Goal: Browse casually: Explore the website without a specific task or goal

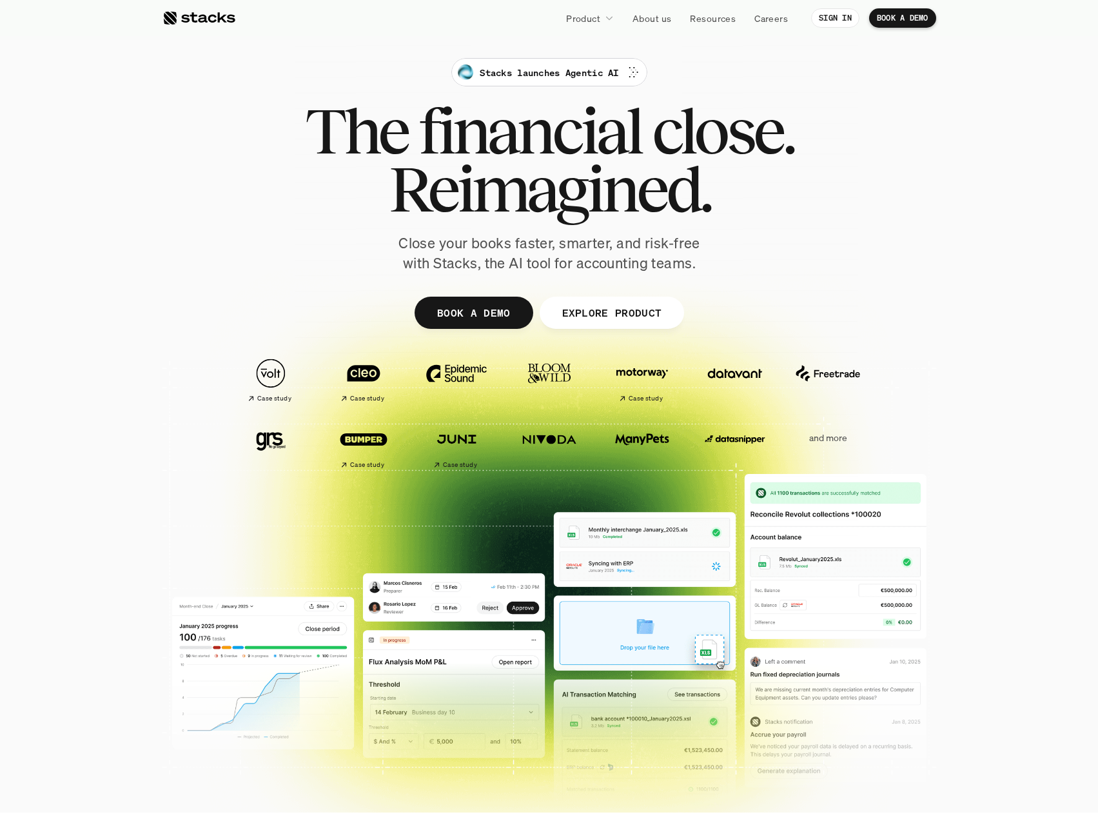
click at [529, 162] on span "Reimagined." at bounding box center [549, 189] width 322 height 58
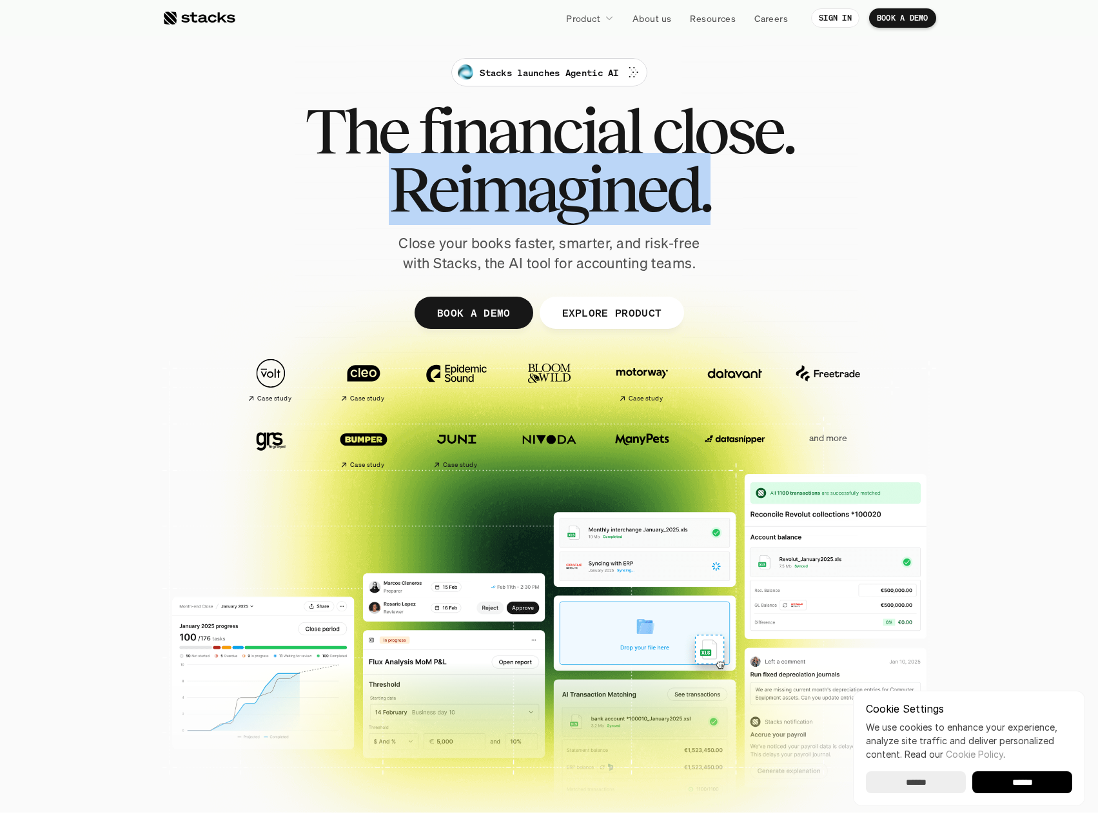
click at [555, 237] on p "Close your books faster, smarter, and risk-free with Stacks, the AI tool for ac…" at bounding box center [549, 253] width 322 height 40
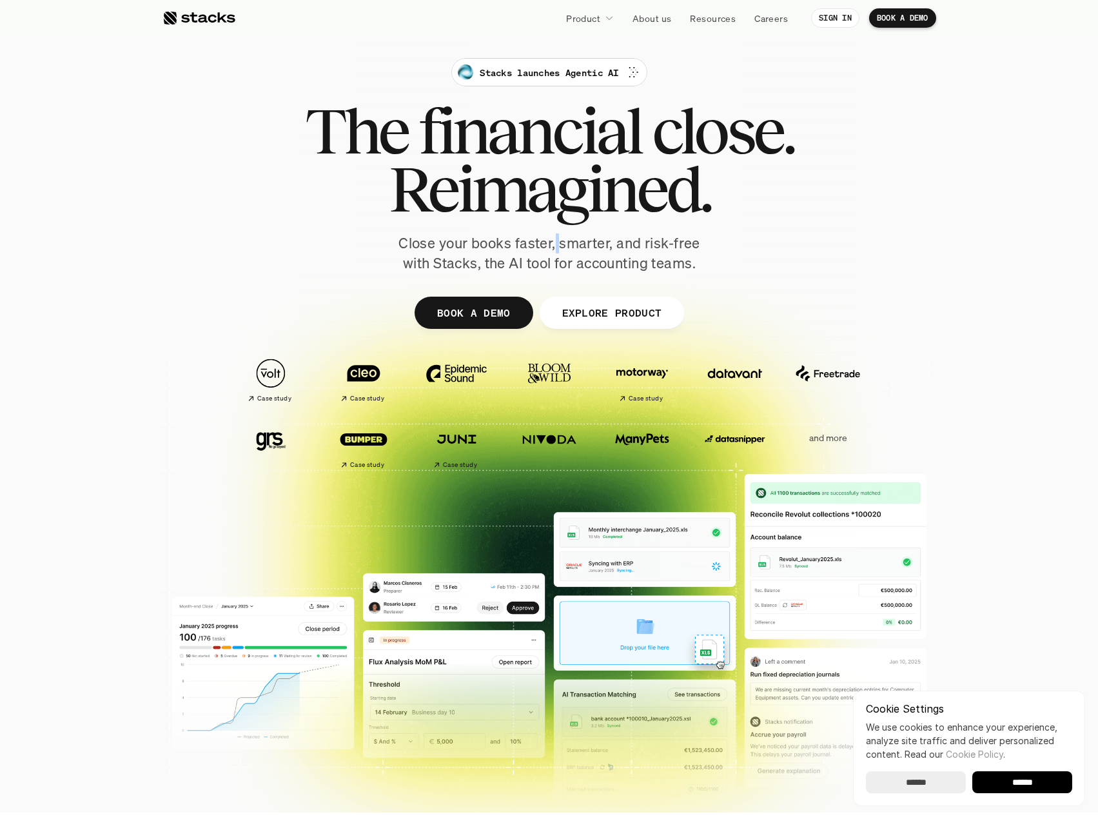
click at [555, 237] on p "Close your books faster, smarter, and risk-free with Stacks, the AI tool for ac…" at bounding box center [549, 253] width 322 height 40
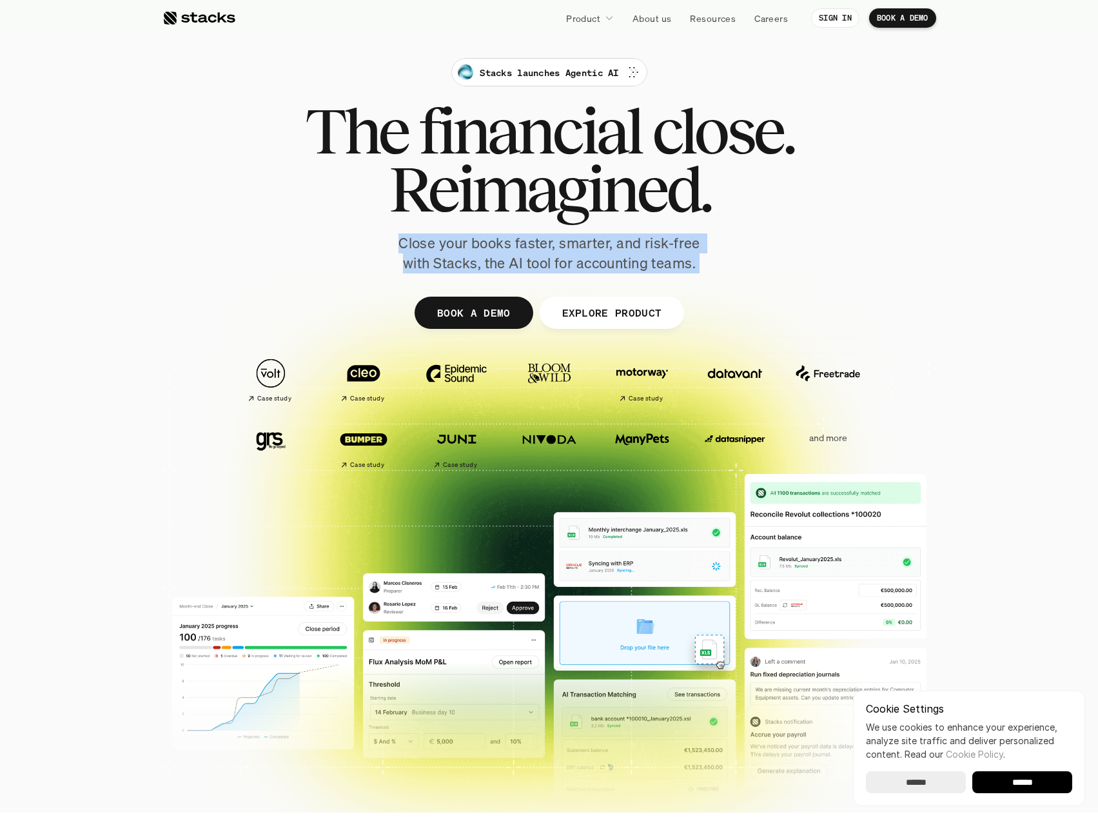
click at [555, 234] on p "Close your books faster, smarter, and risk-free with Stacks, the AI tool for ac…" at bounding box center [549, 253] width 322 height 40
click at [502, 252] on p "Close your books faster, smarter, and risk-free with Stacks, the AI tool for ac…" at bounding box center [549, 253] width 322 height 40
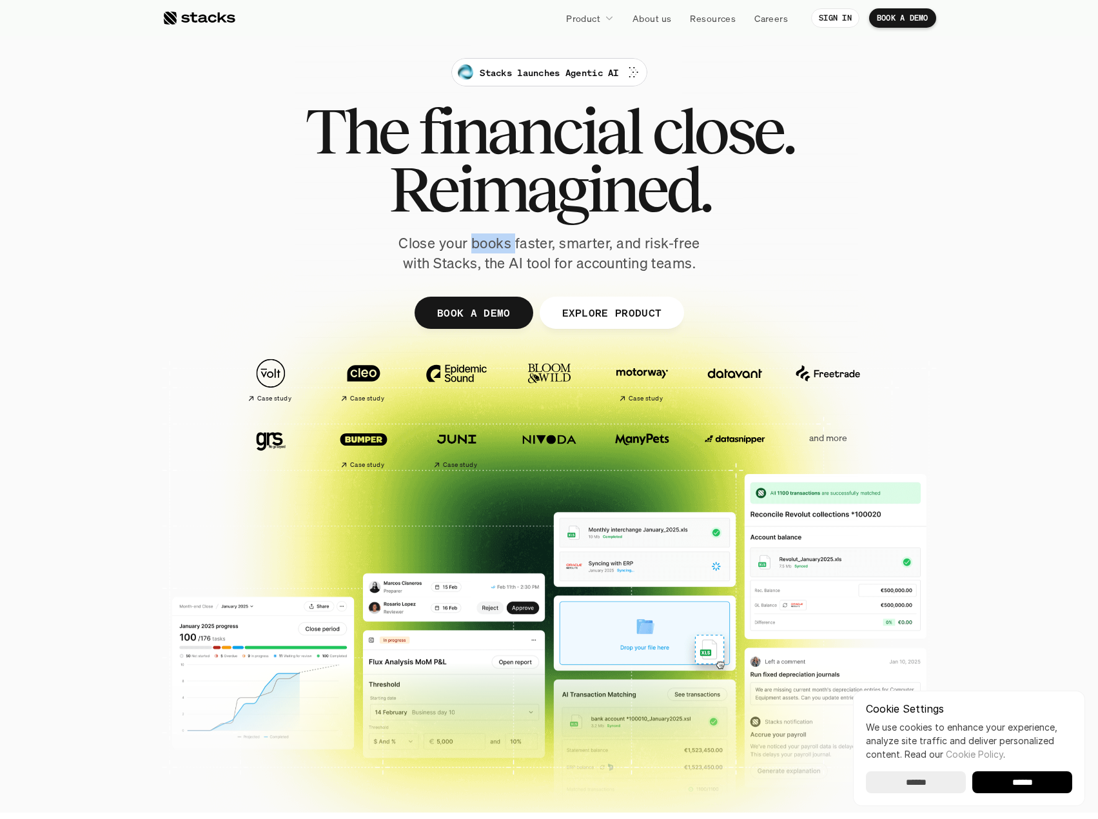
click at [502, 252] on p "Close your books faster, smarter, and risk-free with Stacks, the AI tool for ac…" at bounding box center [549, 253] width 322 height 40
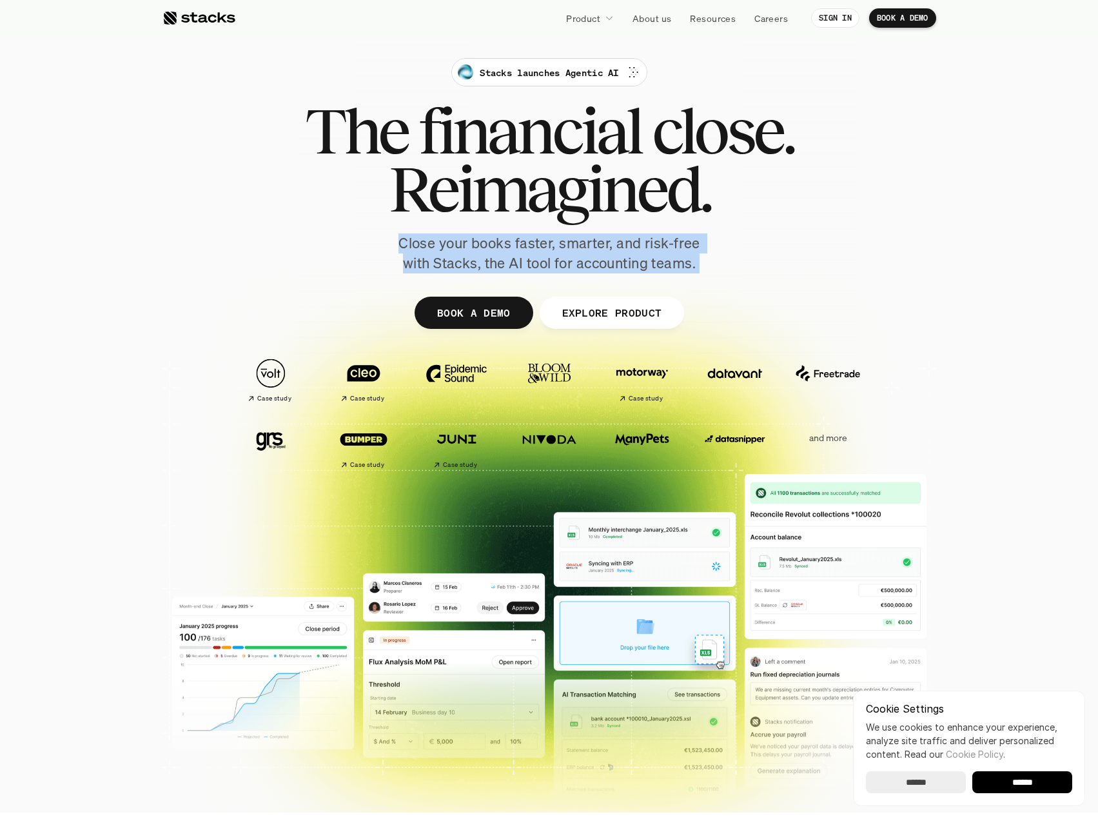
click at [502, 252] on p "Close your books faster, smarter, and risk-free with Stacks, the AI tool for ac…" at bounding box center [549, 253] width 322 height 40
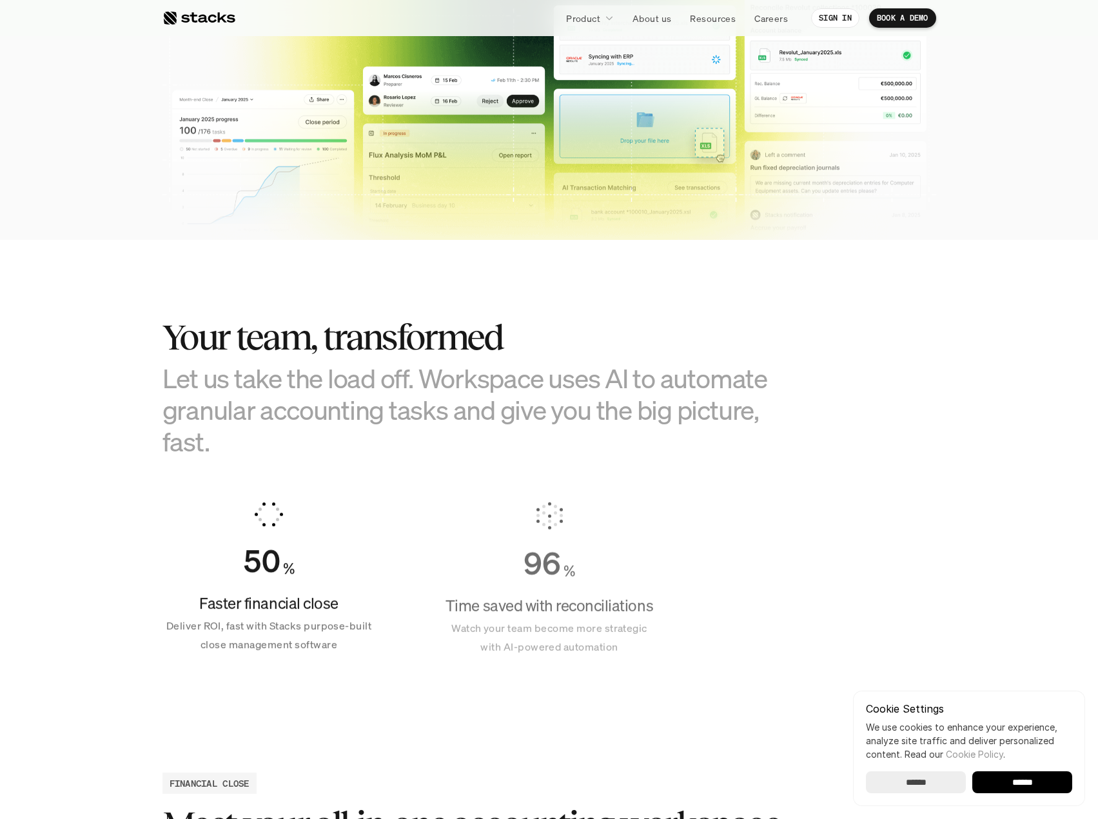
scroll to position [709, 0]
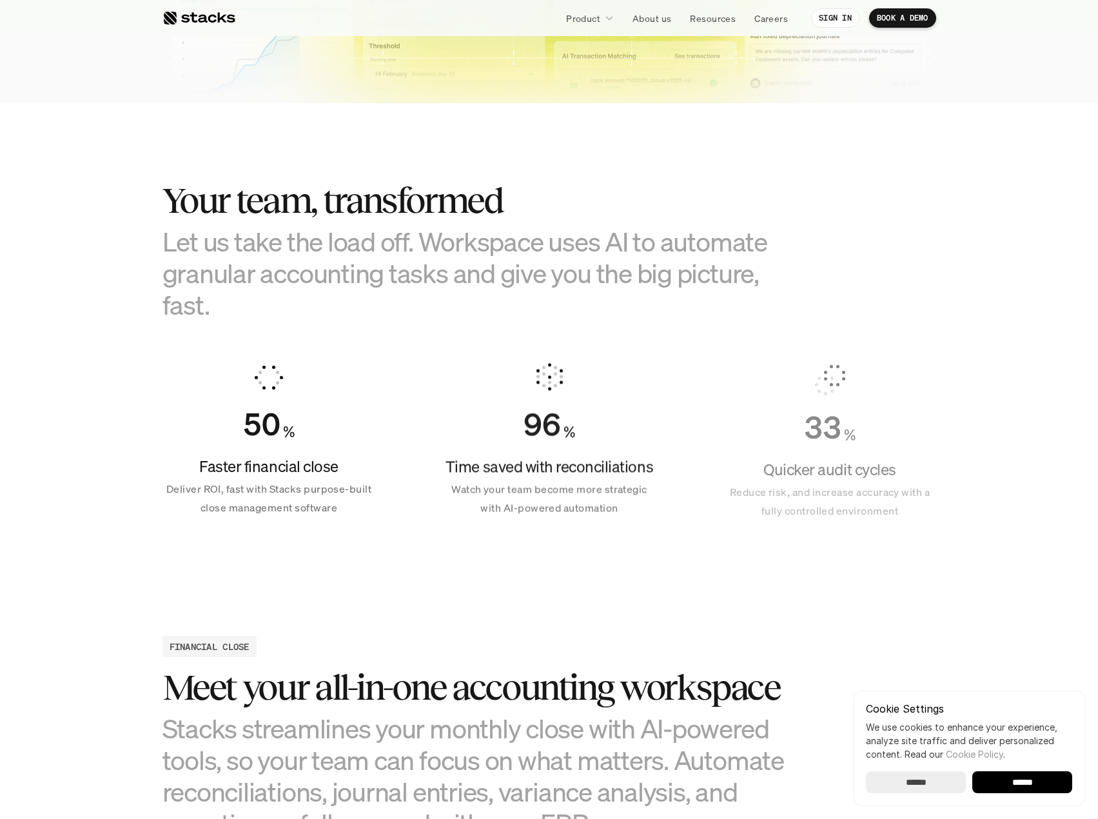
click at [405, 232] on h3 "Let us take the load off. Workspace uses AI to automate granular accounting tas…" at bounding box center [484, 273] width 645 height 95
click at [406, 232] on h3 "Let us take the load off. Workspace uses AI to automate granular accounting tas…" at bounding box center [484, 273] width 645 height 95
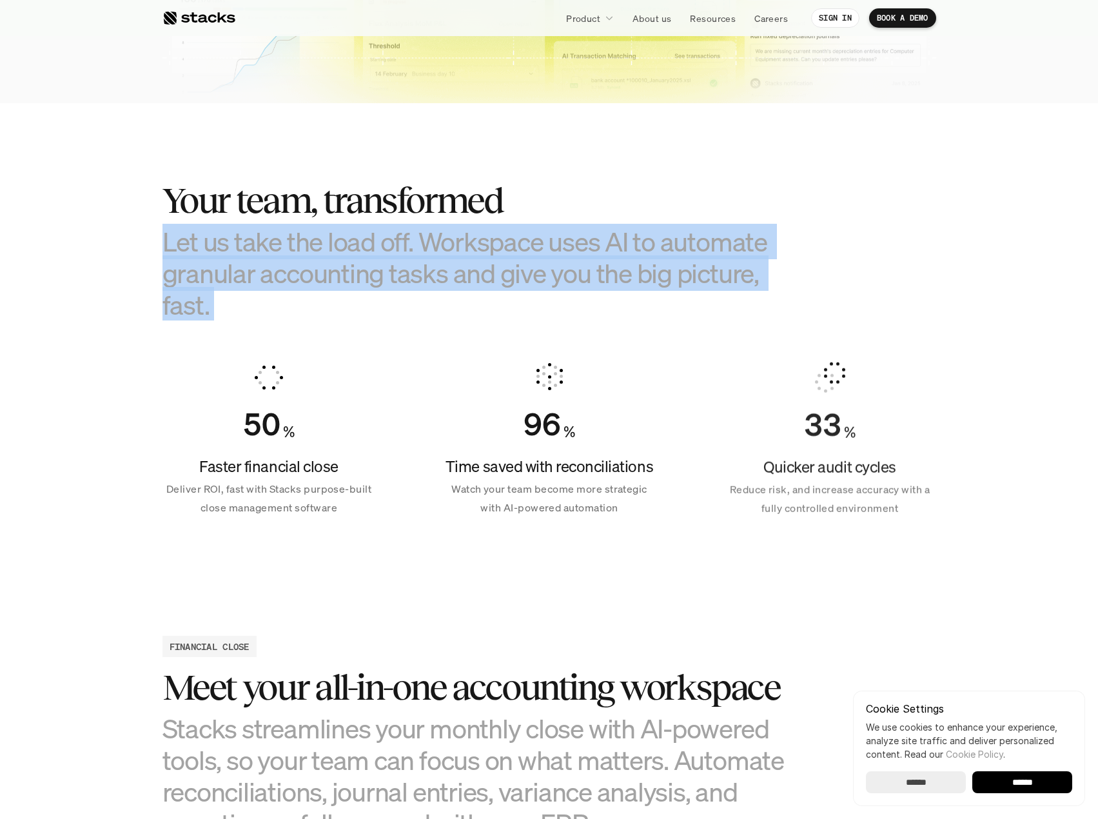
click at [406, 232] on h3 "Let us take the load off. Workspace uses AI to automate granular accounting tas…" at bounding box center [484, 273] width 645 height 95
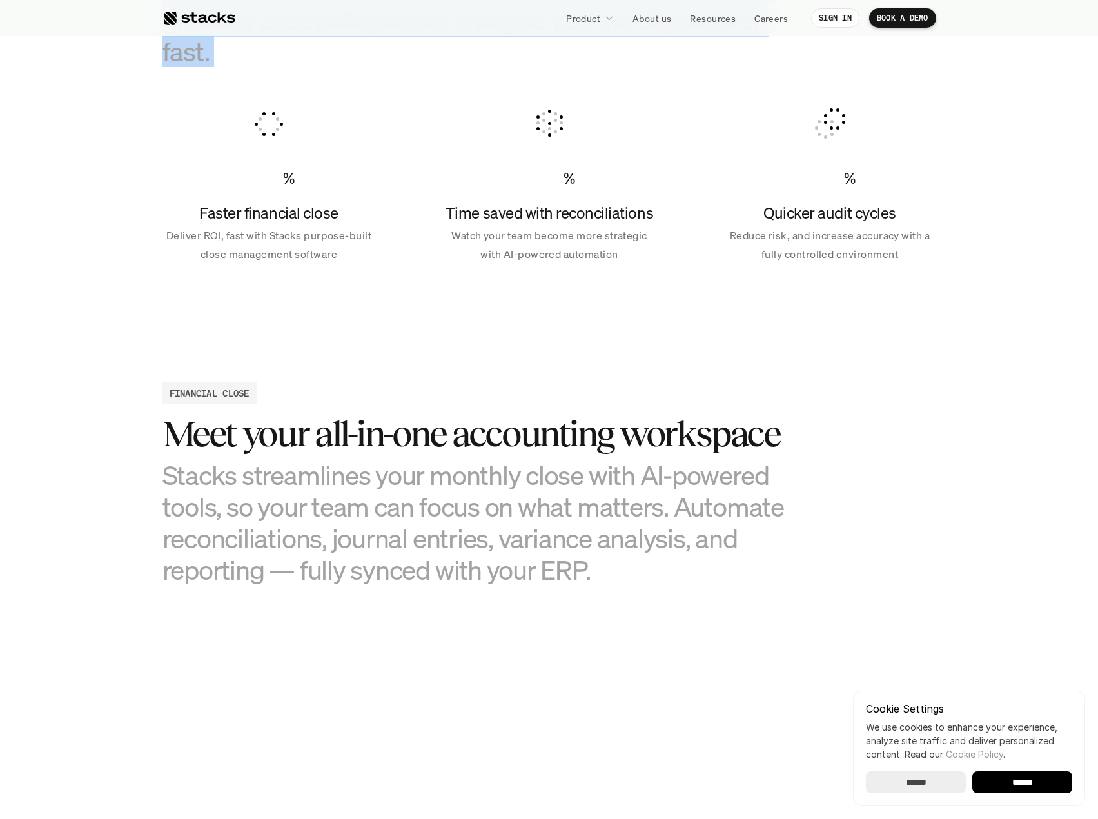
scroll to position [1160, 0]
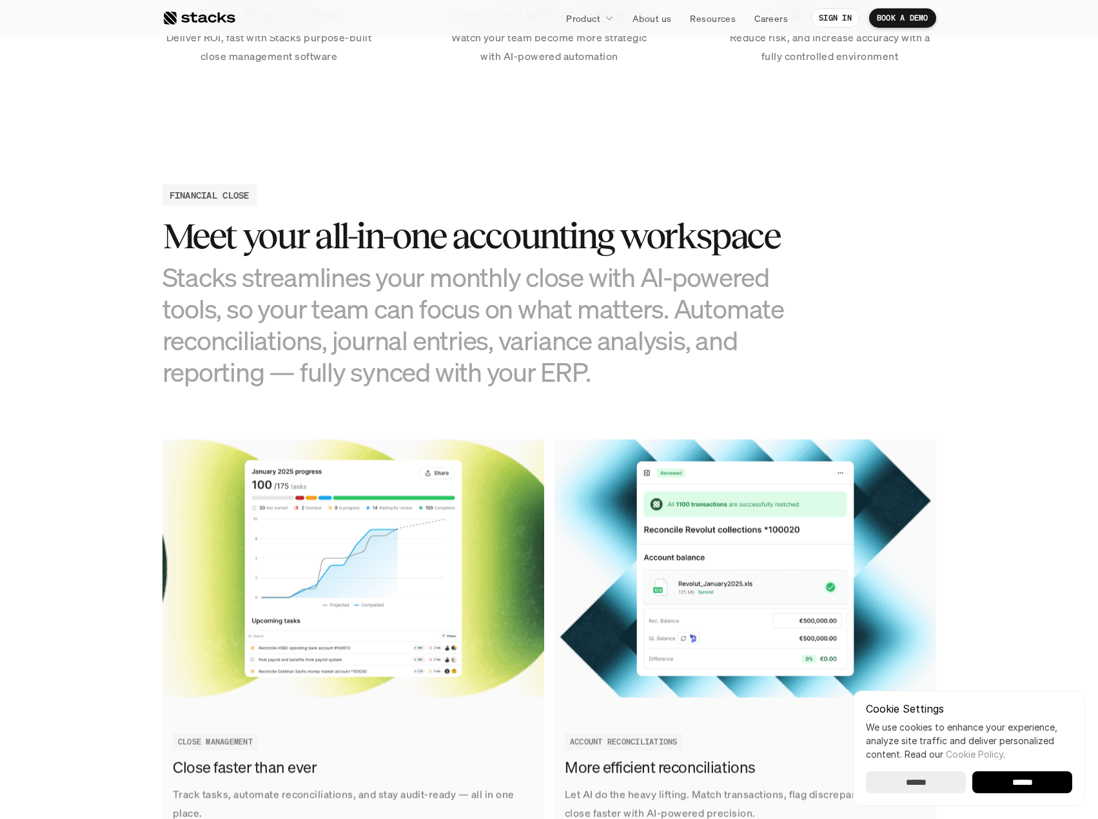
click at [385, 242] on h3 "Meet your all-in-one accounting workspace" at bounding box center [484, 236] width 645 height 40
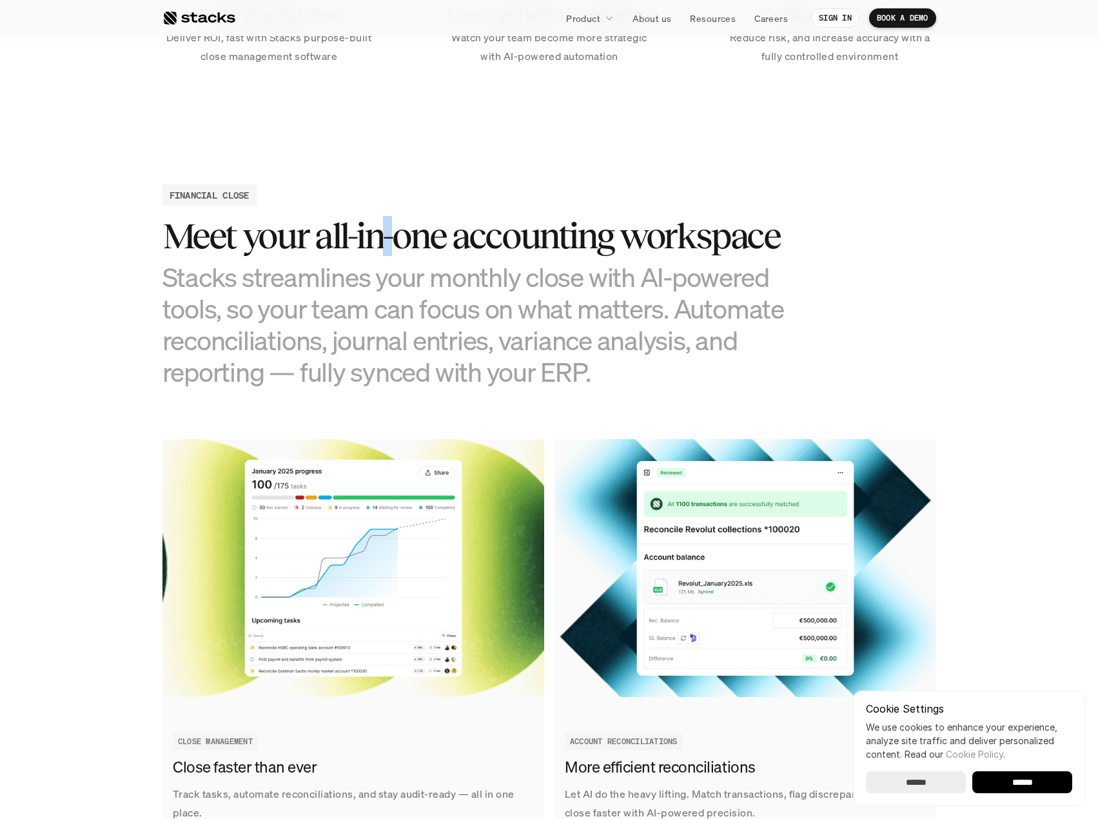
click at [385, 242] on h3 "Meet your all-in-one accounting workspace" at bounding box center [484, 236] width 645 height 40
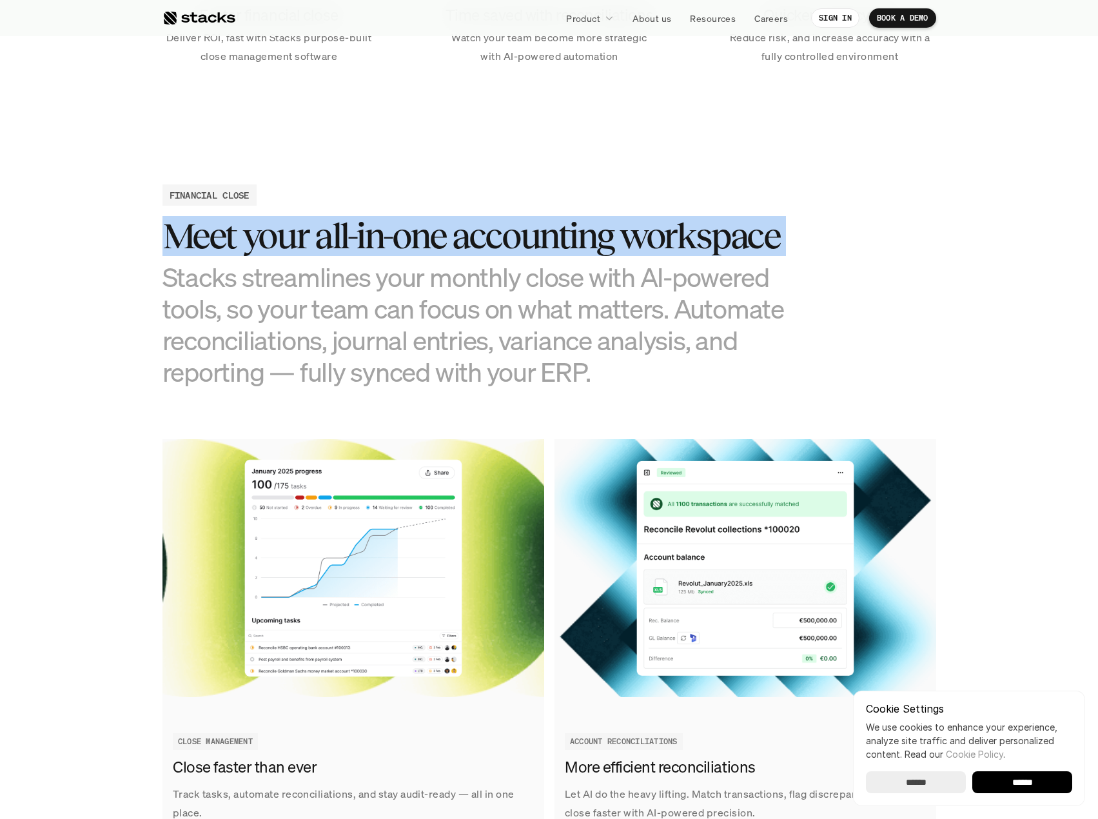
click at [386, 242] on h3 "Meet your all-in-one accounting workspace" at bounding box center [484, 236] width 645 height 40
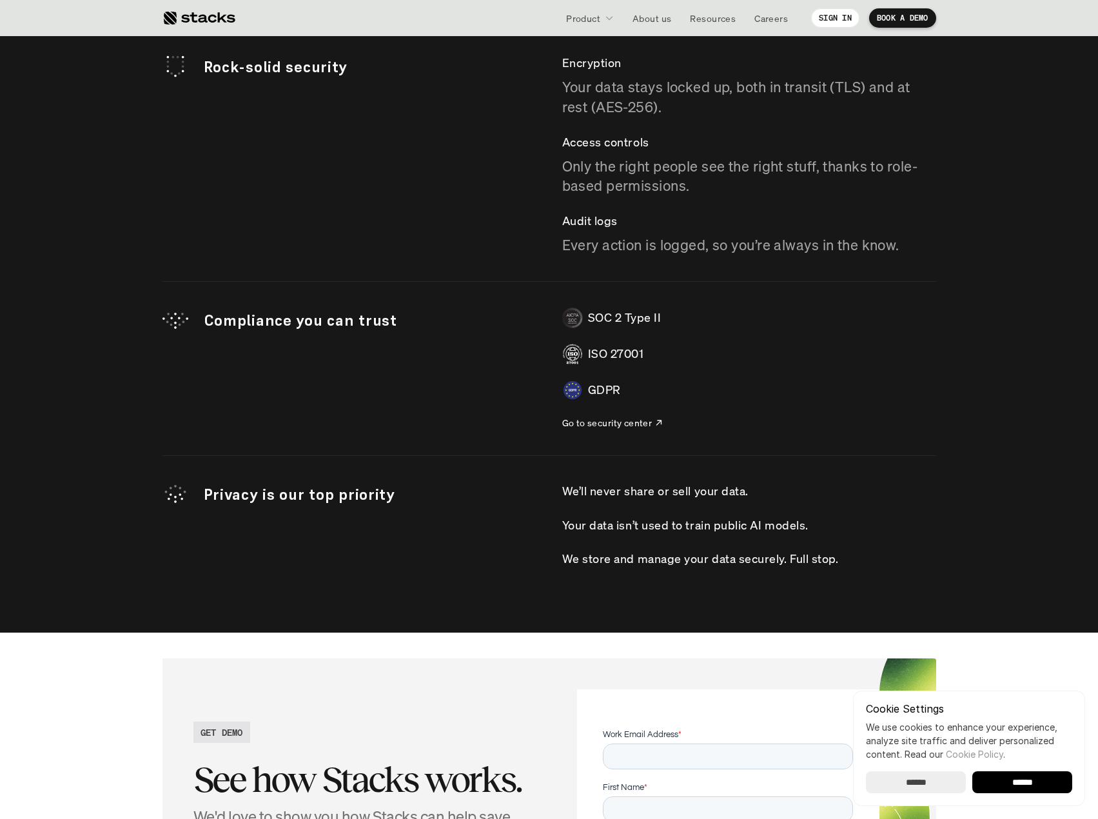
scroll to position [2815, 0]
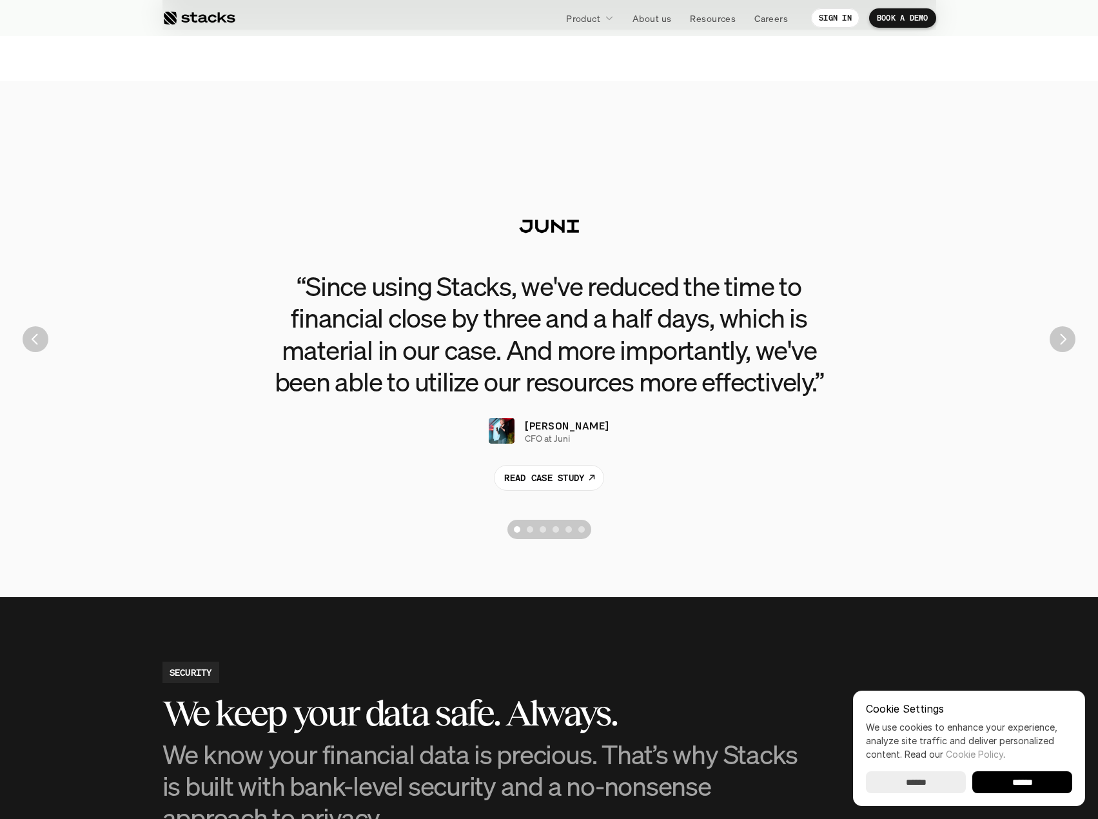
drag, startPoint x: 500, startPoint y: 576, endPoint x: 311, endPoint y: 82, distance: 528.9
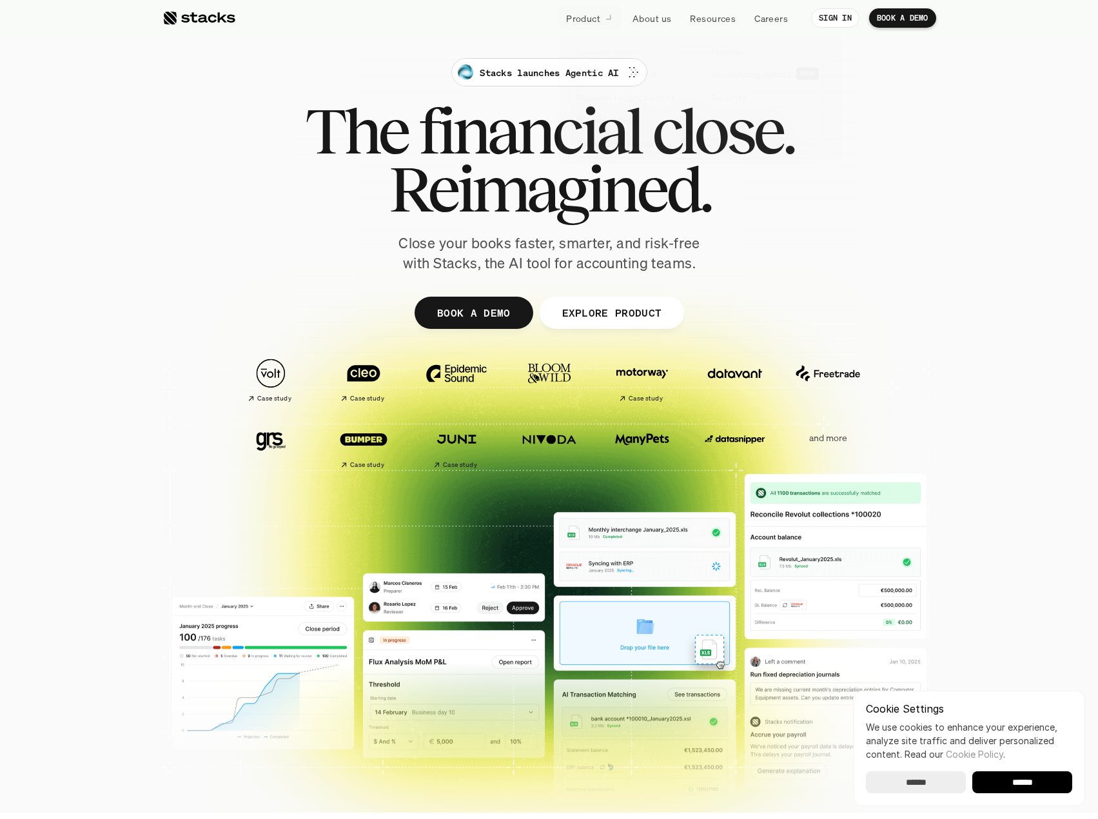
drag, startPoint x: 465, startPoint y: 171, endPoint x: 495, endPoint y: 165, distance: 30.8
click at [465, 171] on span "Reimagined." at bounding box center [549, 189] width 322 height 58
